Goal: Find specific page/section: Find specific page/section

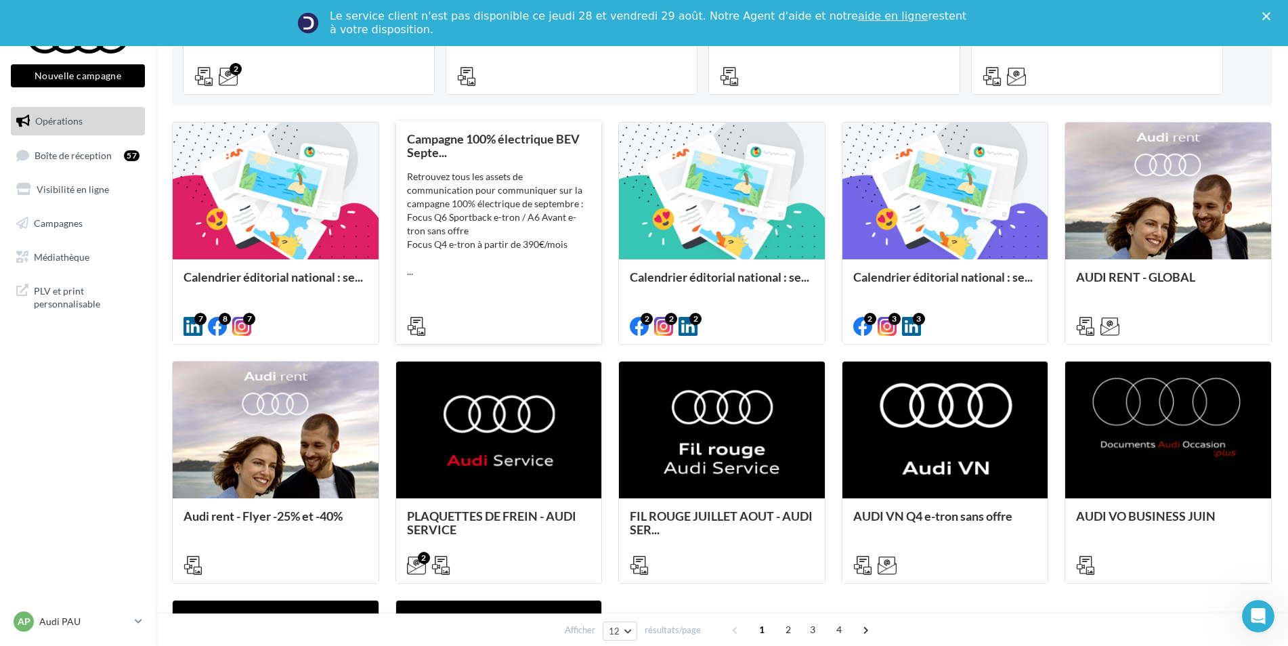
scroll to position [343, 0]
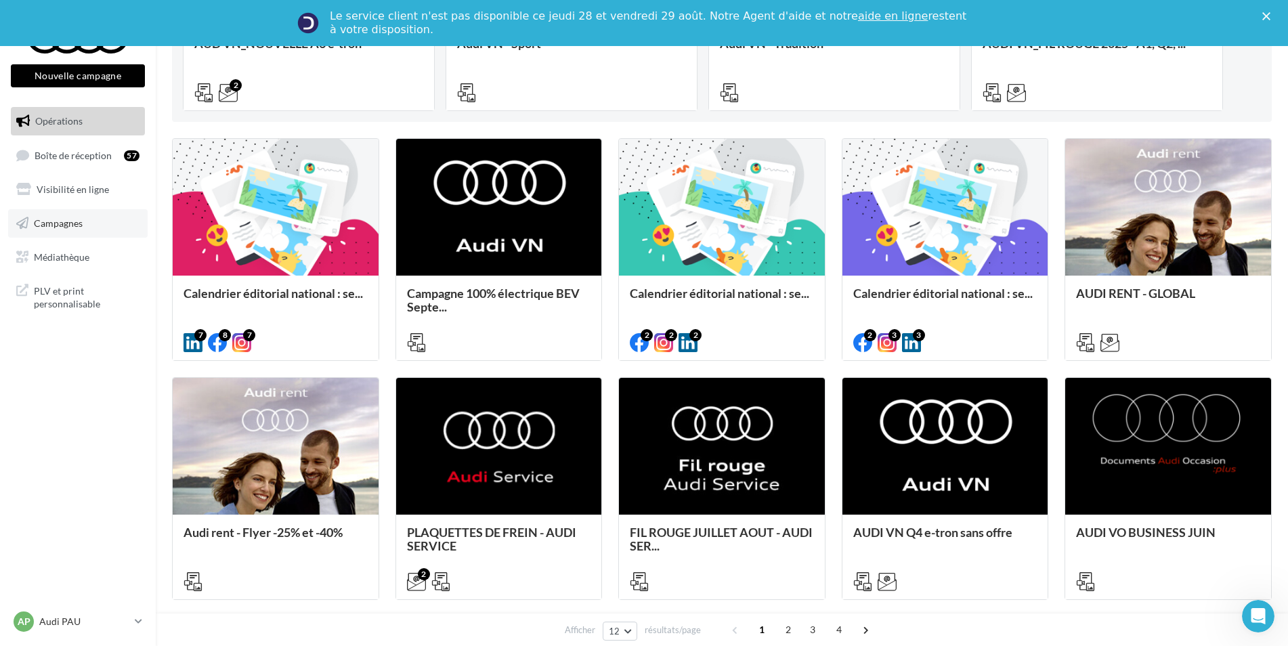
click at [88, 220] on link "Campagnes" at bounding box center [77, 223] width 139 height 28
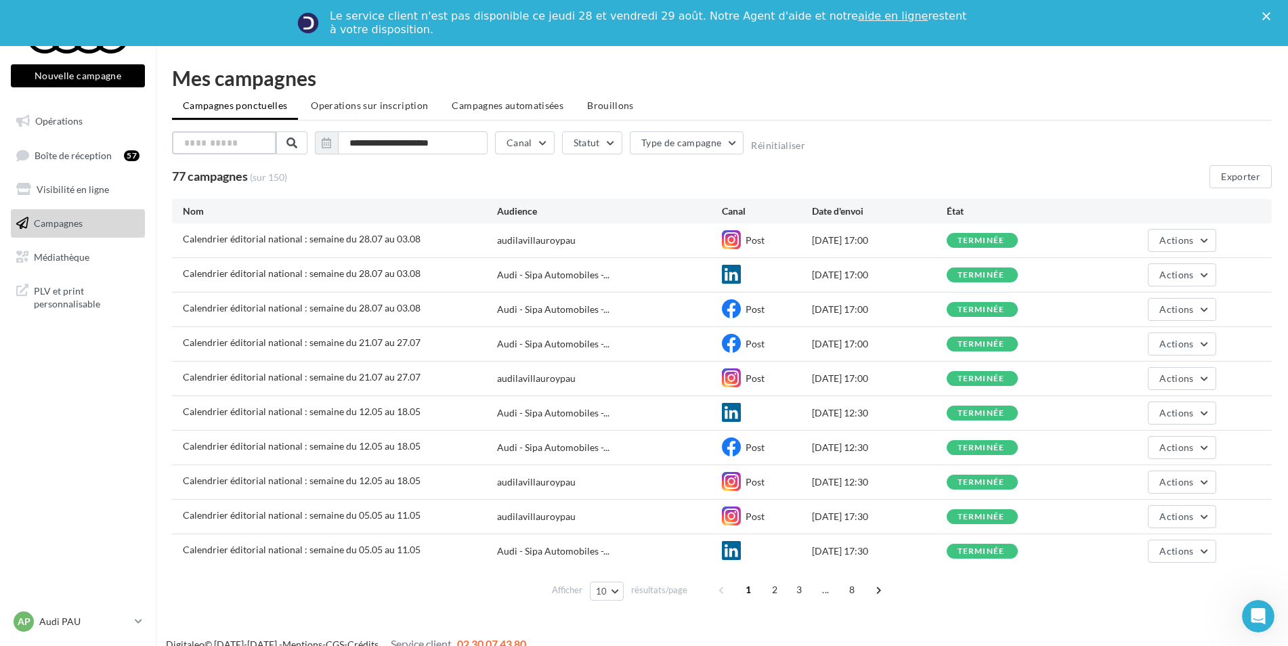
click at [226, 145] on input "text" at bounding box center [224, 142] width 104 height 23
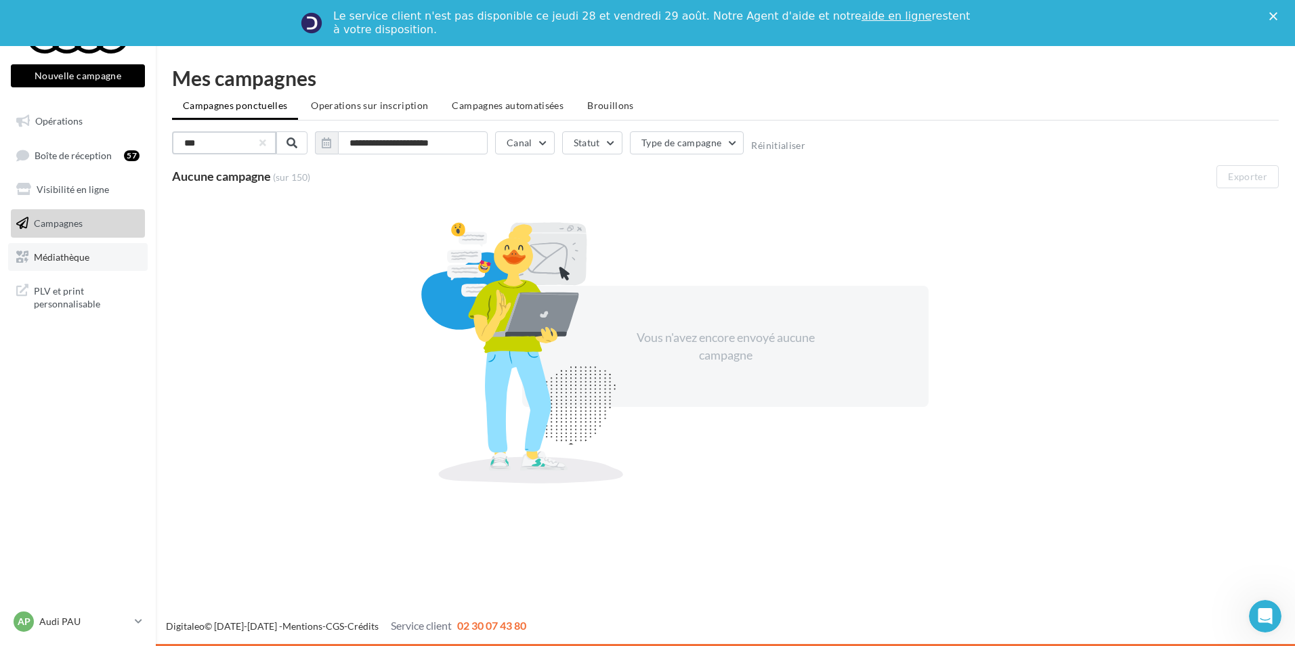
type input "***"
click at [75, 254] on span "Médiathèque" at bounding box center [62, 257] width 56 height 12
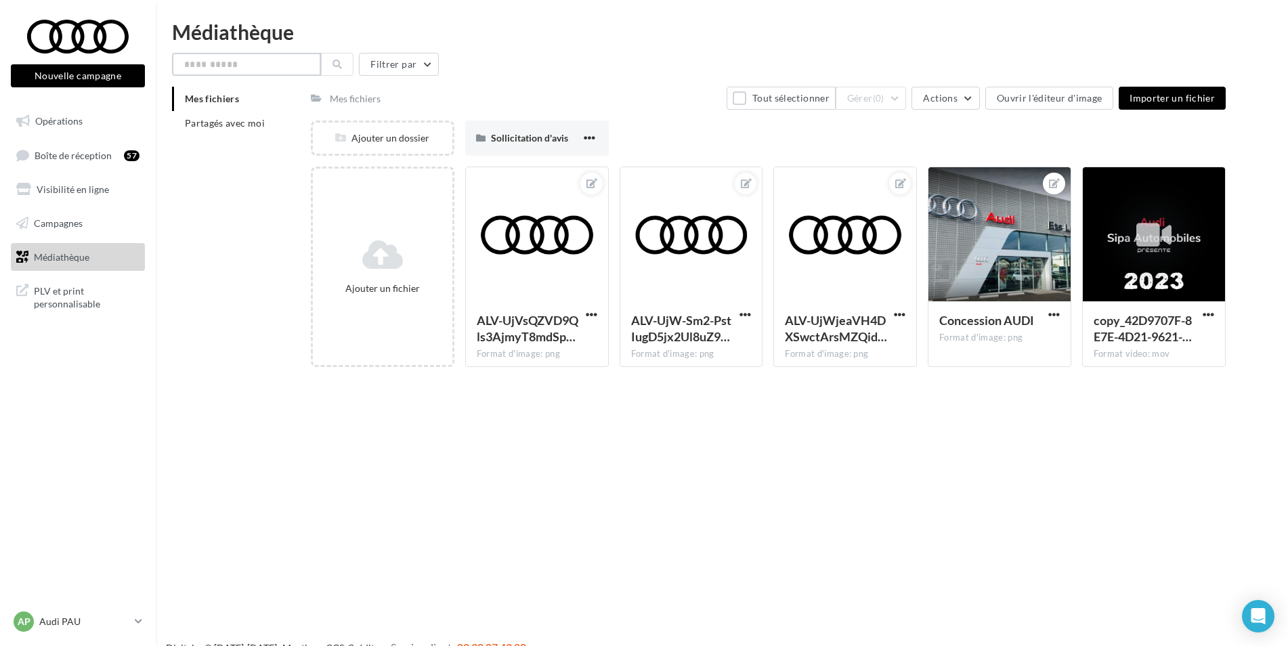
click at [228, 66] on input "text" at bounding box center [246, 64] width 149 height 23
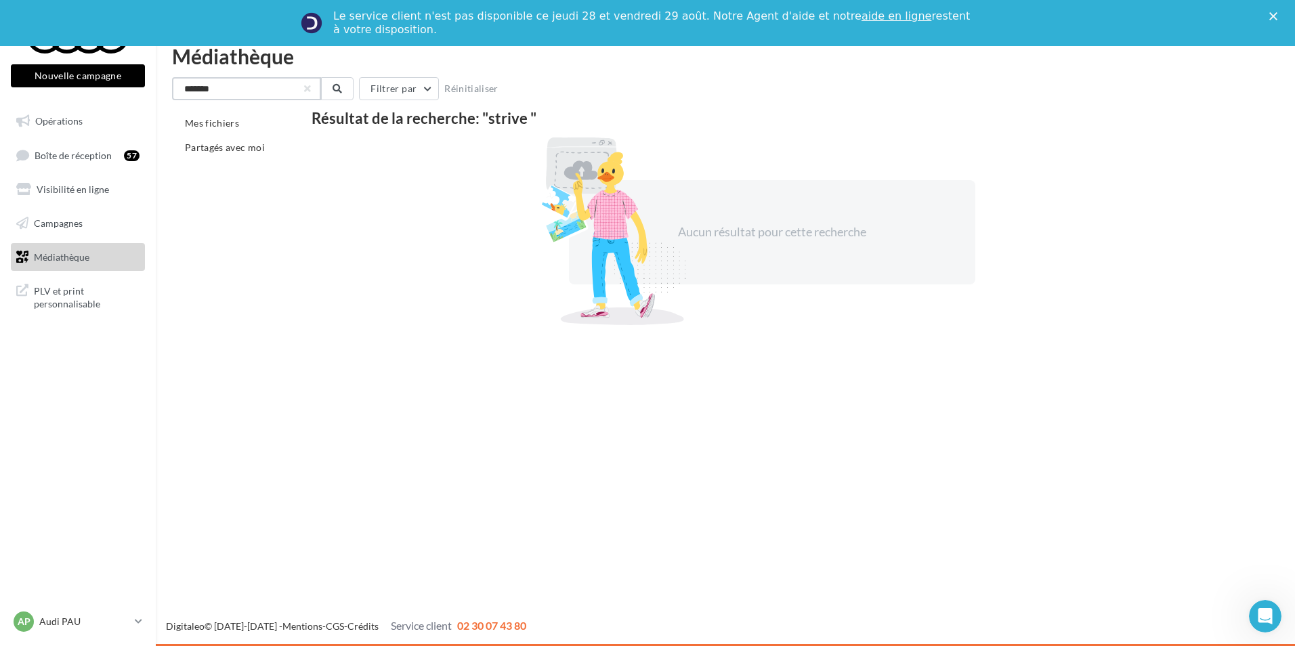
type input "******"
click at [101, 258] on link "Médiathèque" at bounding box center [77, 257] width 139 height 28
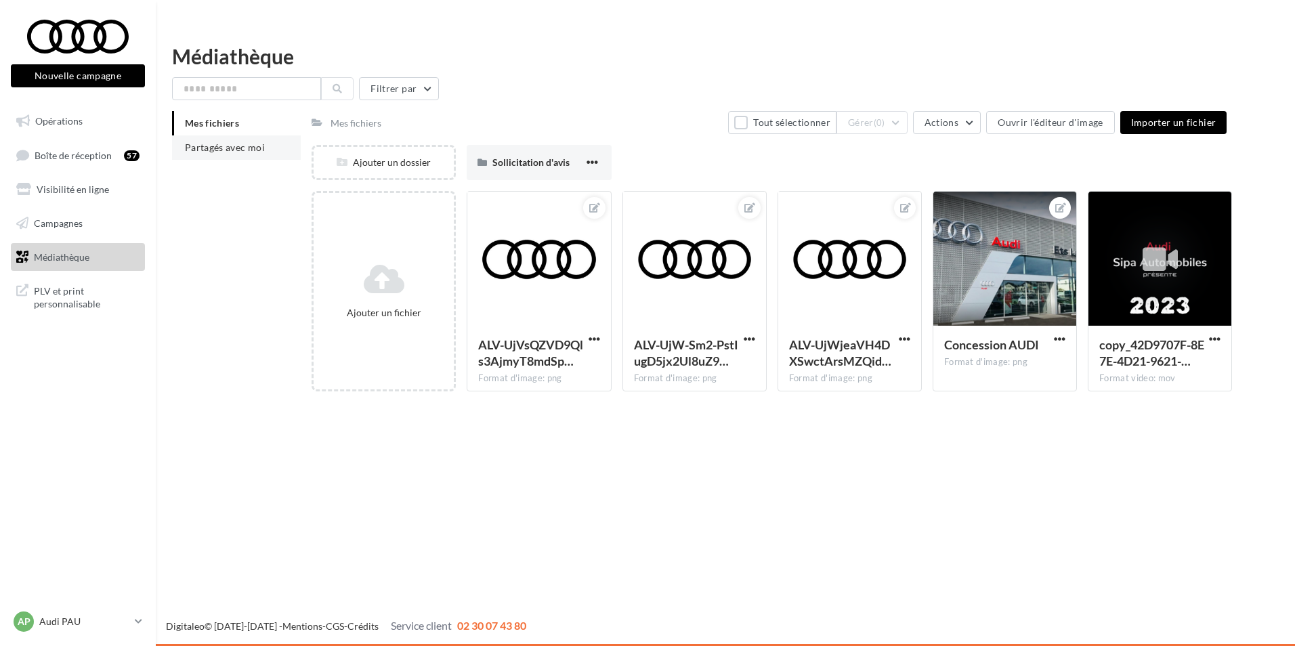
click at [233, 125] on ul "Mes fichiers Partagés avec moi" at bounding box center [236, 135] width 129 height 49
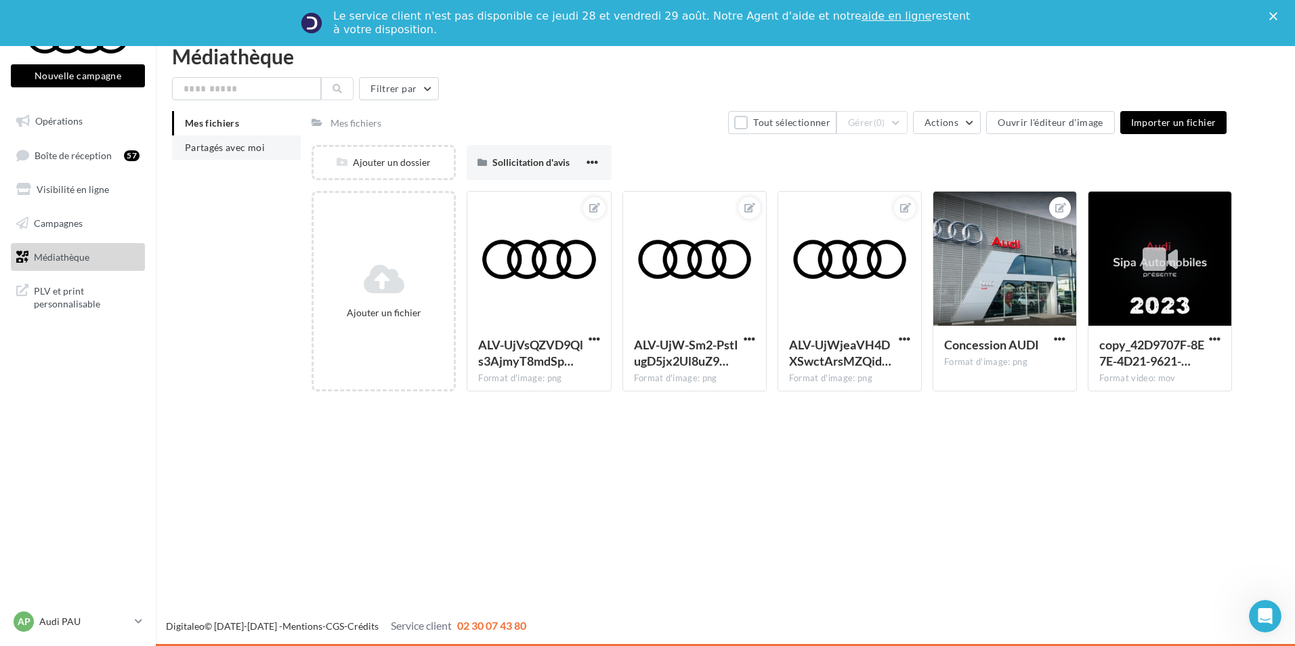
click at [228, 150] on span "Partagés avec moi" at bounding box center [225, 148] width 80 height 12
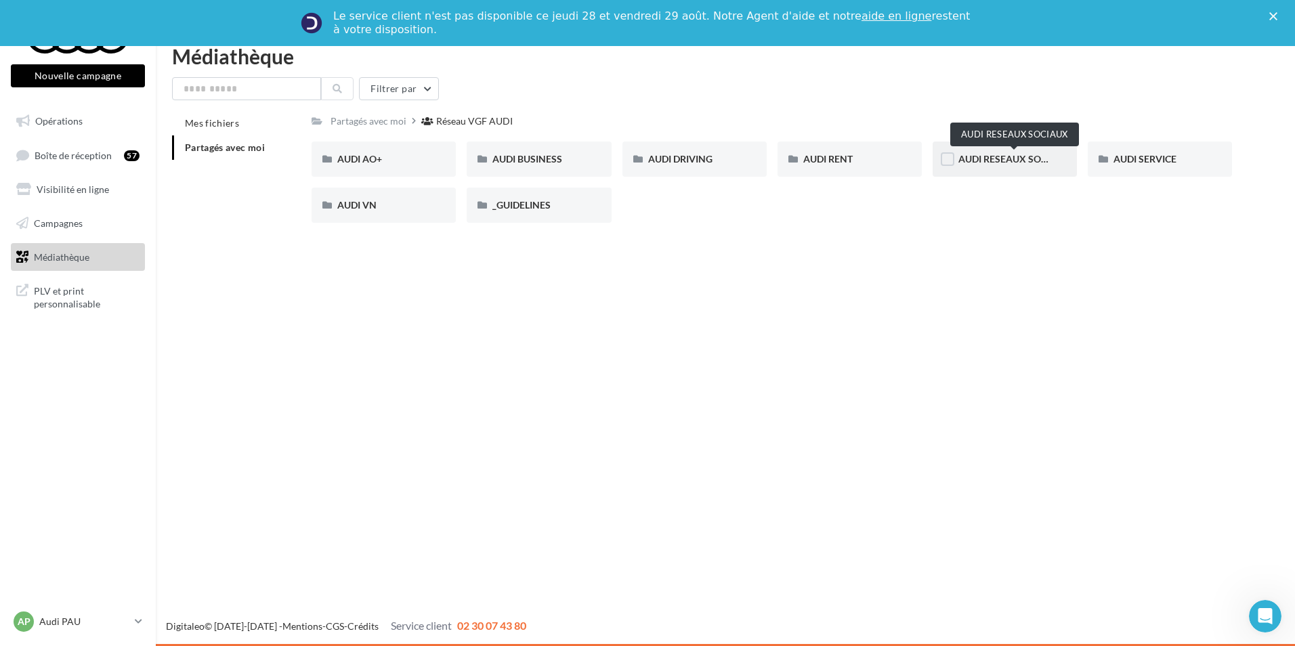
click at [996, 160] on span "AUDI RESEAUX SOCIAUX" at bounding box center [1014, 159] width 112 height 12
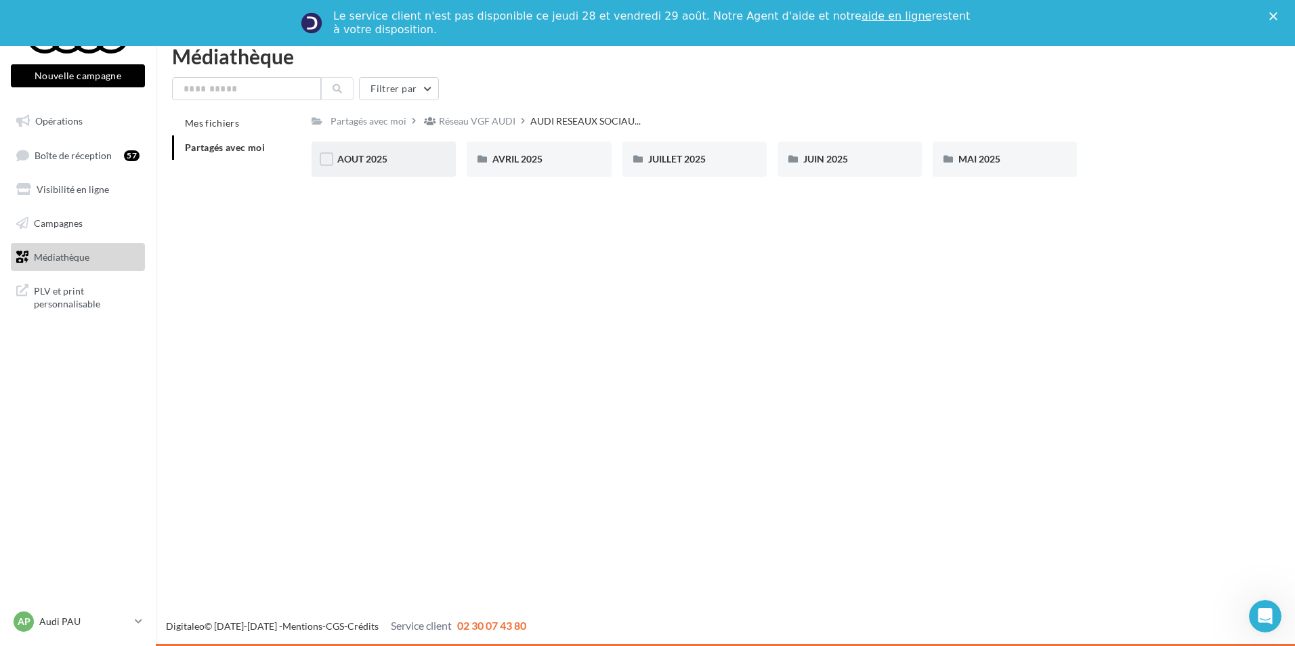
click at [410, 171] on div "AOUT 2025" at bounding box center [383, 159] width 144 height 35
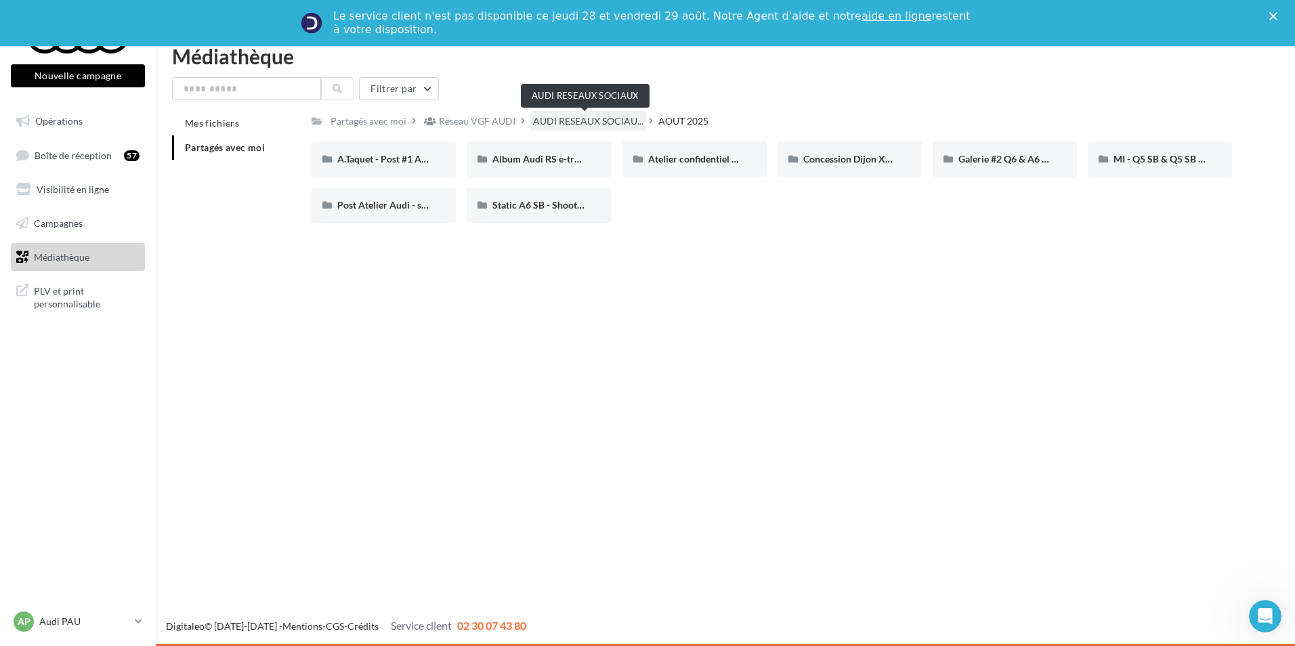
click at [590, 125] on span "AUDI RESEAUX SOCIAU..." at bounding box center [588, 121] width 110 height 14
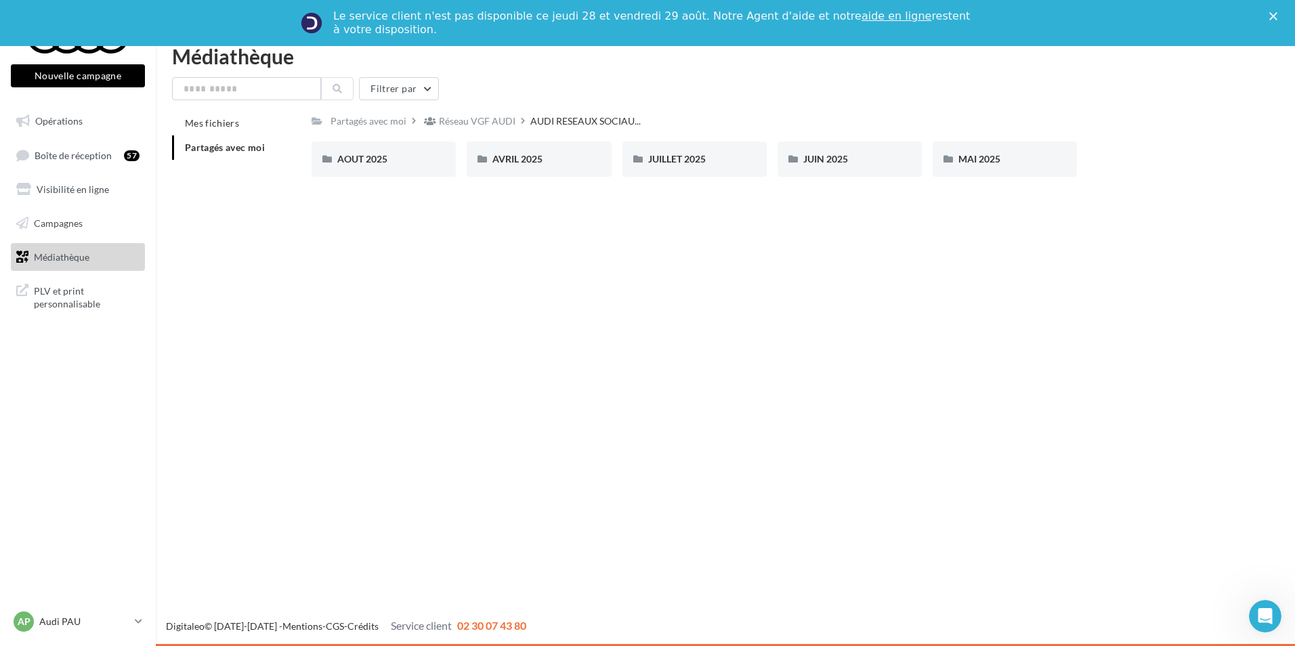
click at [492, 131] on div "Partagés avec moi Réseau VGF AUDI AUDI RESEAUX SOCIAU... Rs Partagé par Réseau …" at bounding box center [771, 149] width 920 height 77
click at [501, 114] on div "Réseau VGF AUDI" at bounding box center [469, 121] width 97 height 20
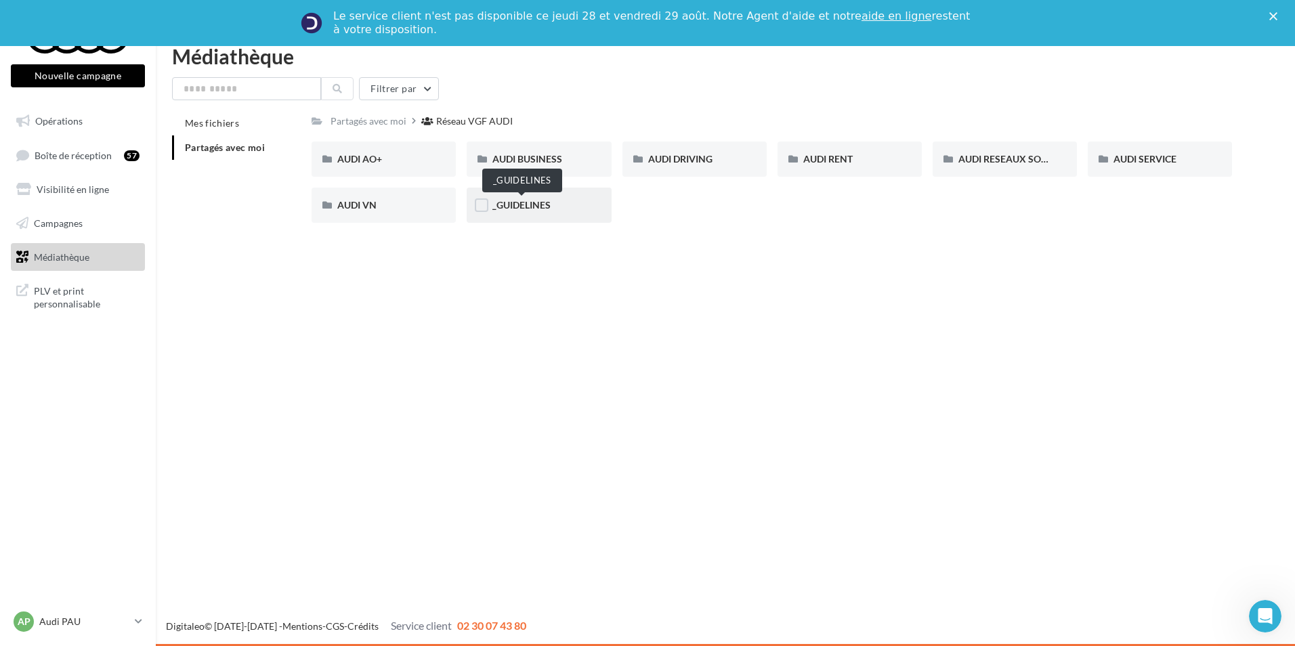
click at [539, 209] on span "_GUIDELINES" at bounding box center [521, 205] width 58 height 12
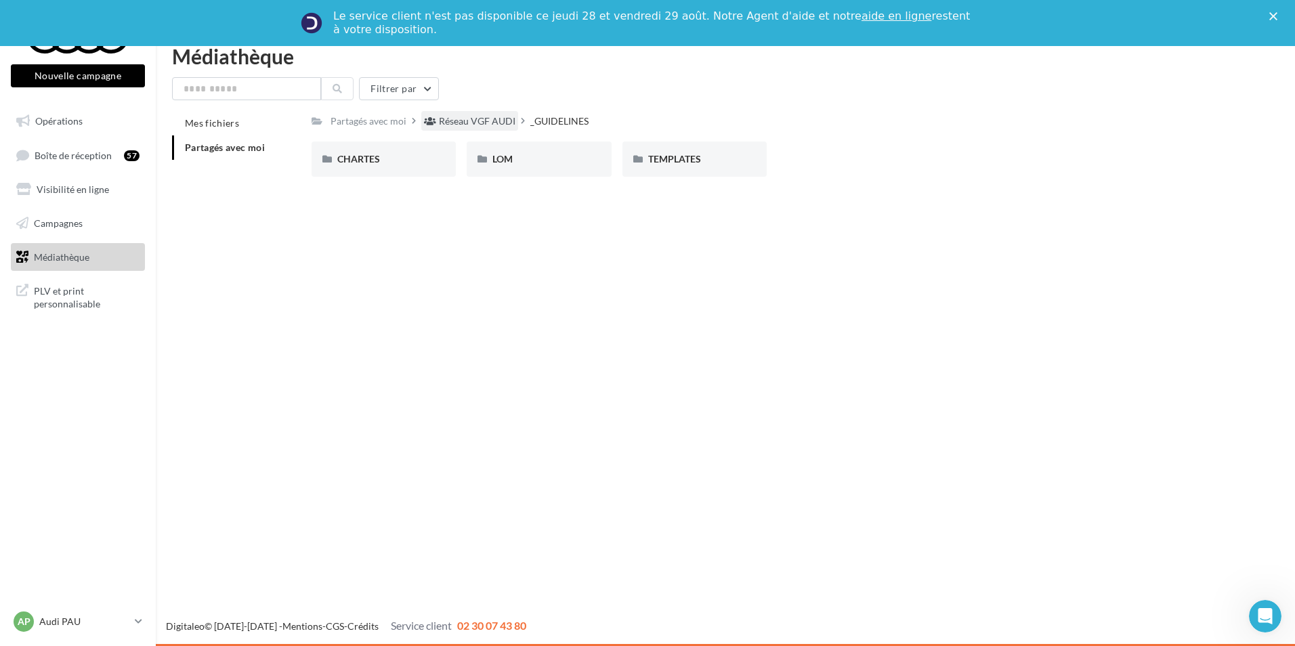
click at [474, 121] on div "Réseau VGF AUDI" at bounding box center [477, 121] width 77 height 14
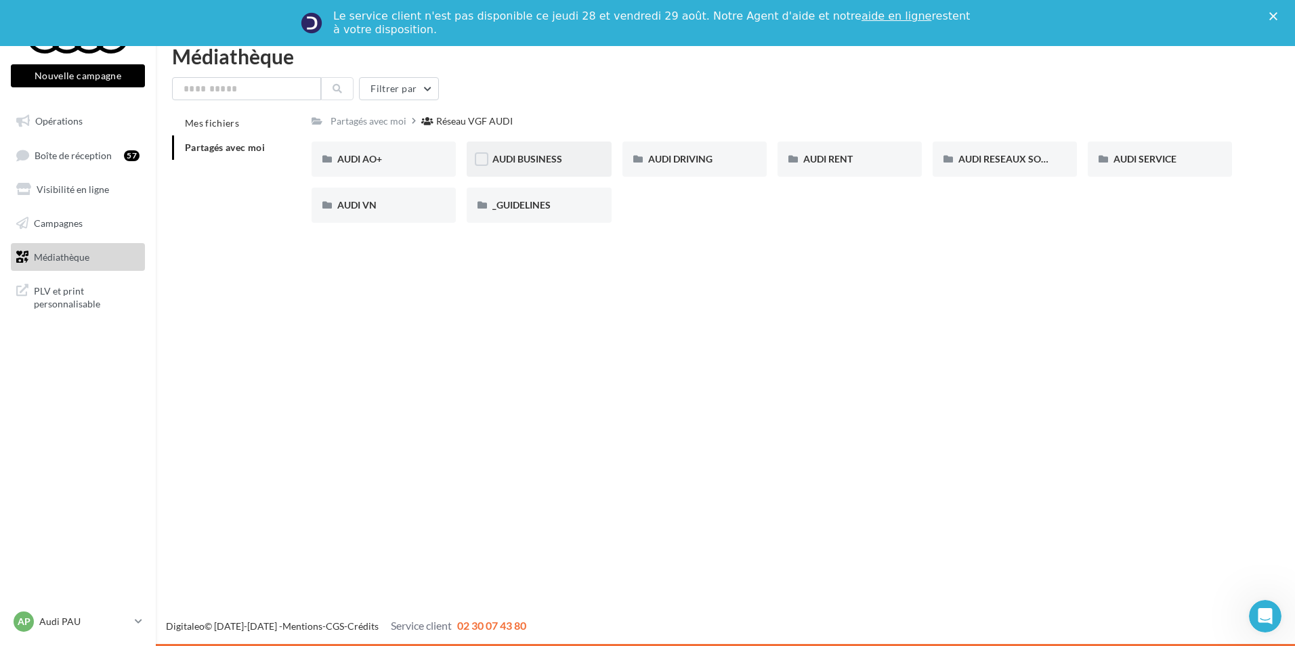
click at [555, 176] on div "AUDI BUSINESS" at bounding box center [539, 159] width 144 height 35
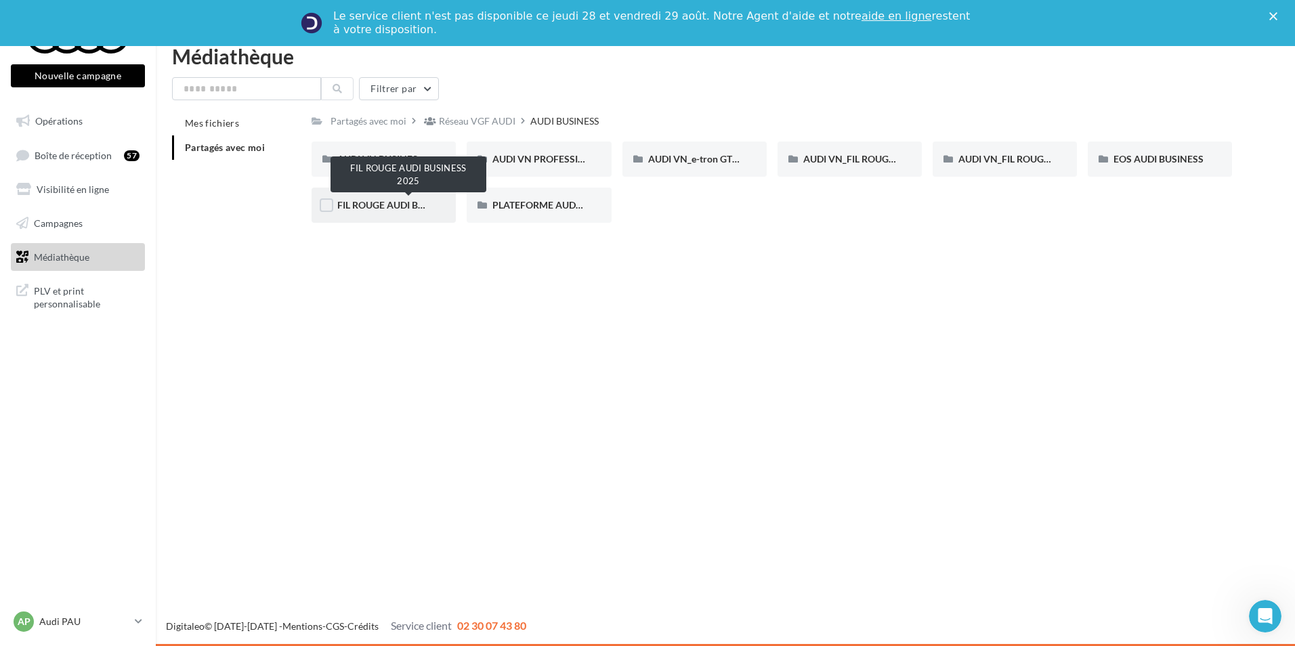
click at [386, 204] on span "FIL ROUGE AUDI BUSINESS 2025" at bounding box center [408, 205] width 143 height 12
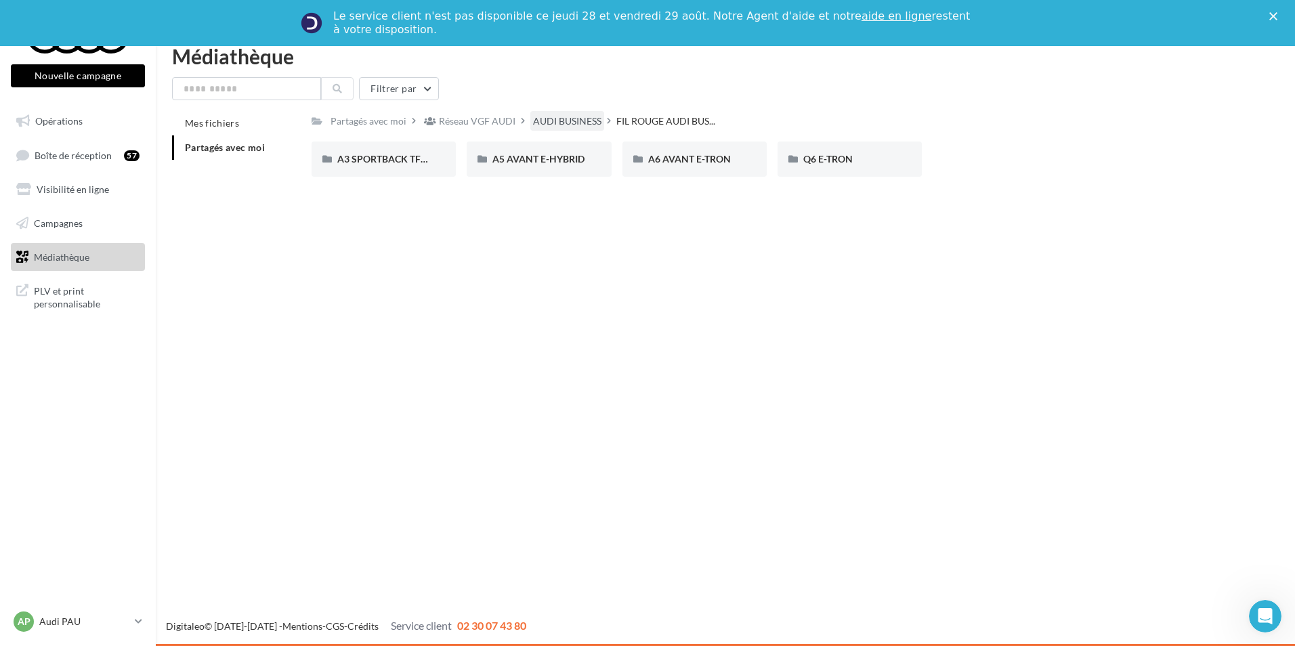
click at [563, 117] on div "AUDI BUSINESS" at bounding box center [567, 121] width 68 height 14
